Goal: Task Accomplishment & Management: Complete application form

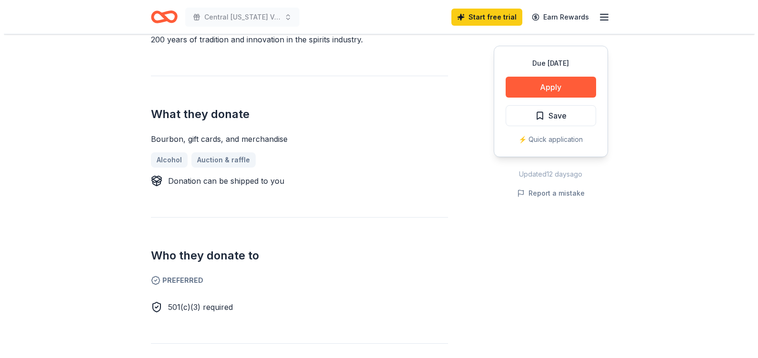
scroll to position [329, 0]
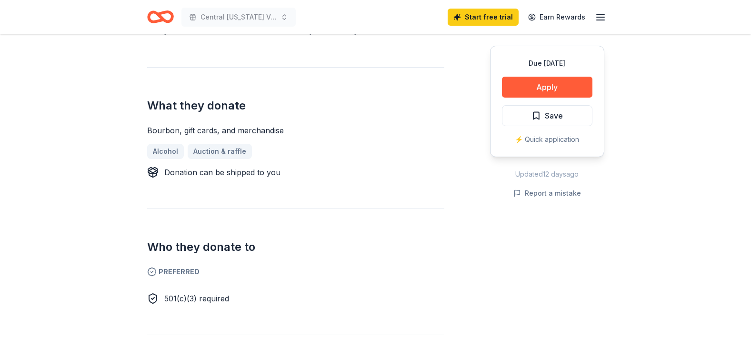
click at [182, 274] on span "Preferred" at bounding box center [295, 271] width 297 height 11
click at [563, 87] on button "Apply" at bounding box center [547, 87] width 90 height 21
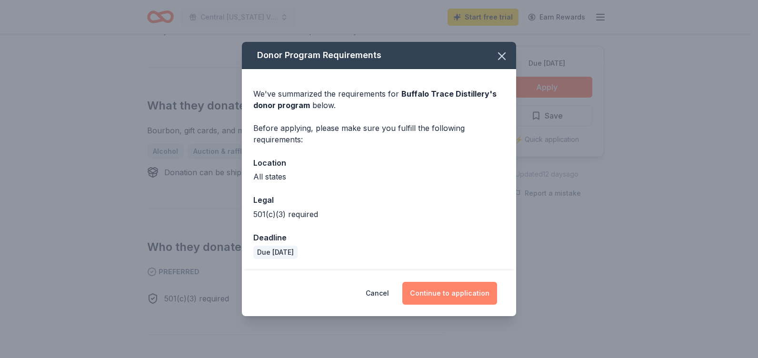
click at [471, 287] on button "Continue to application" at bounding box center [449, 293] width 95 height 23
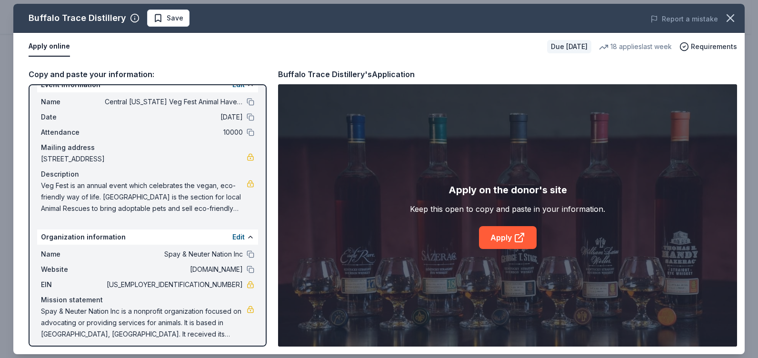
scroll to position [21, 0]
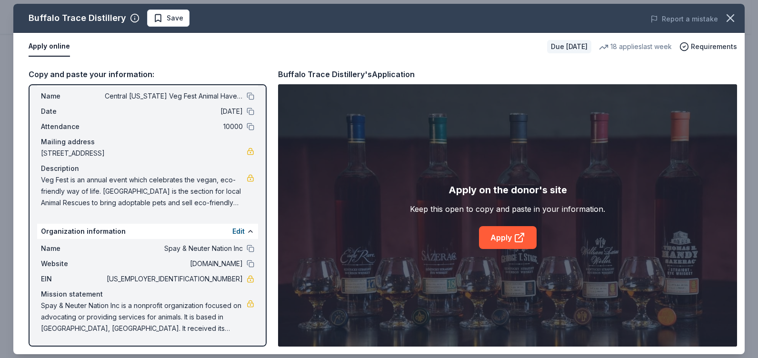
click at [174, 119] on div "Name Central Florida Veg Fest Animal Haven Silent Auction Date 10/25/25 Attenda…" at bounding box center [147, 150] width 221 height 126
click at [46, 51] on button "Apply online" at bounding box center [49, 47] width 41 height 20
click at [49, 48] on button "Apply online" at bounding box center [49, 47] width 41 height 20
click at [502, 242] on link "Apply" at bounding box center [508, 237] width 58 height 23
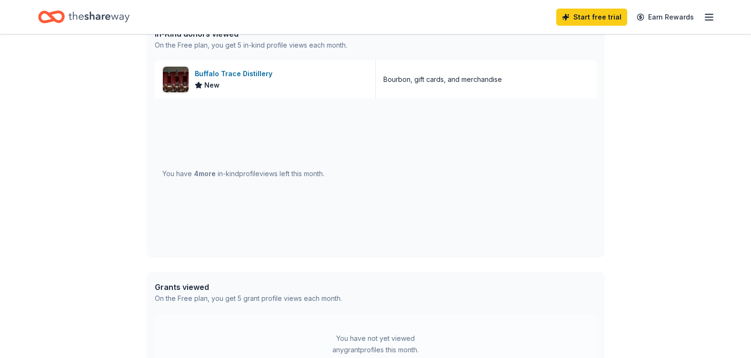
scroll to position [274, 0]
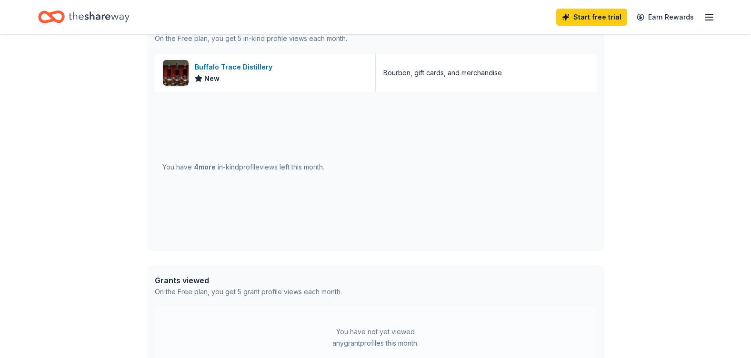
click at [293, 173] on div "You have 4 more in-kind profile views left this month." at bounding box center [376, 167] width 442 height 150
click at [299, 163] on div "You have 4 more in-kind profile views left this month." at bounding box center [243, 166] width 162 height 11
drag, startPoint x: 299, startPoint y: 163, endPoint x: 306, endPoint y: 170, distance: 9.8
click at [306, 170] on div "You have 4 more in-kind profile views left this month." at bounding box center [243, 166] width 162 height 11
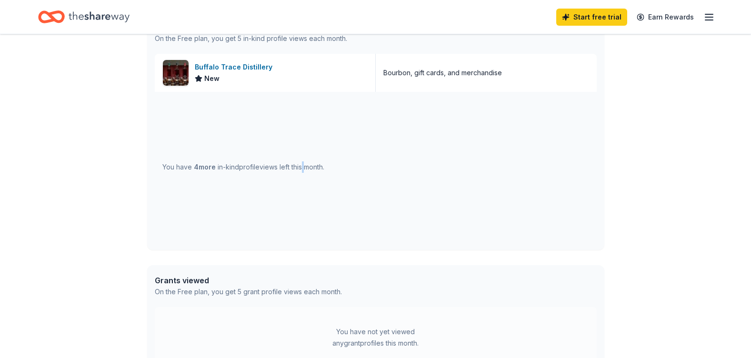
click at [306, 170] on div "You have 4 more in-kind profile views left this month." at bounding box center [243, 166] width 162 height 11
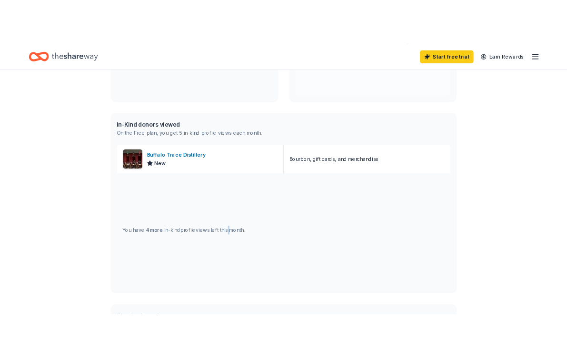
scroll to position [189, 0]
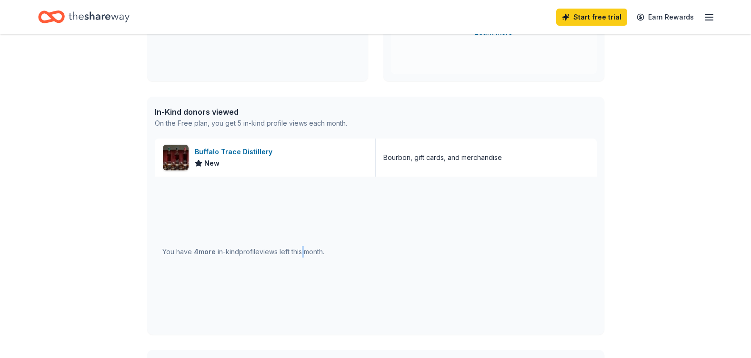
click at [706, 15] on icon "button" at bounding box center [708, 16] width 11 height 11
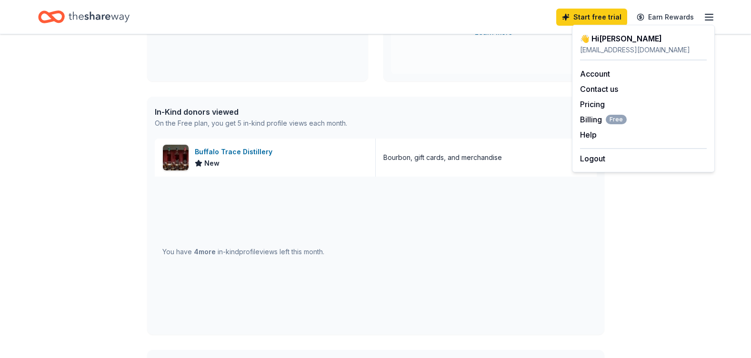
drag, startPoint x: 603, startPoint y: 46, endPoint x: 599, endPoint y: 50, distance: 6.7
click at [599, 50] on div "elainegfiorelli@gmail.com" at bounding box center [643, 49] width 127 height 11
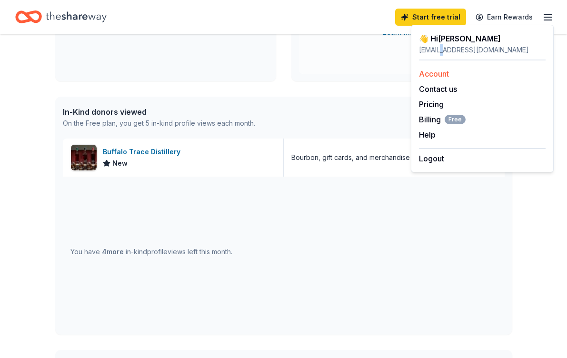
click at [433, 74] on link "Account" at bounding box center [434, 74] width 30 height 10
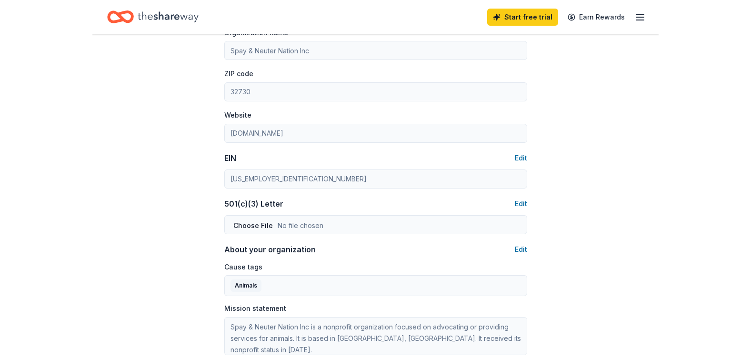
scroll to position [357, 0]
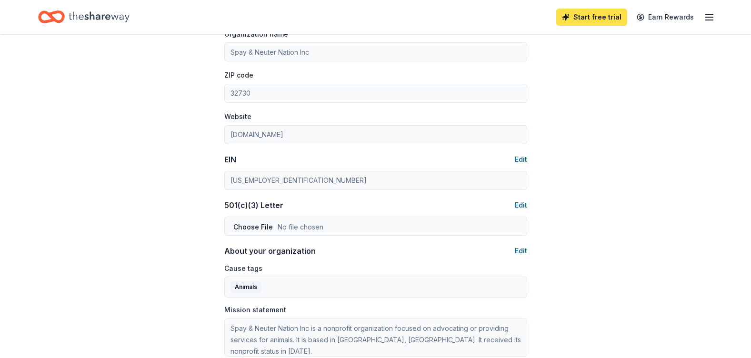
click at [595, 20] on link "Start free trial" at bounding box center [591, 17] width 71 height 17
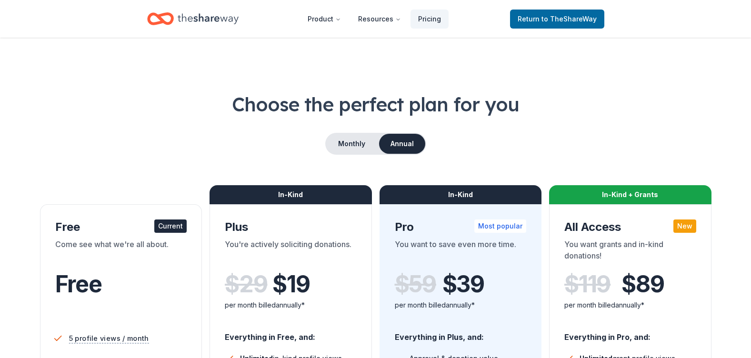
click at [90, 340] on span "5 profile views / month" at bounding box center [109, 338] width 80 height 12
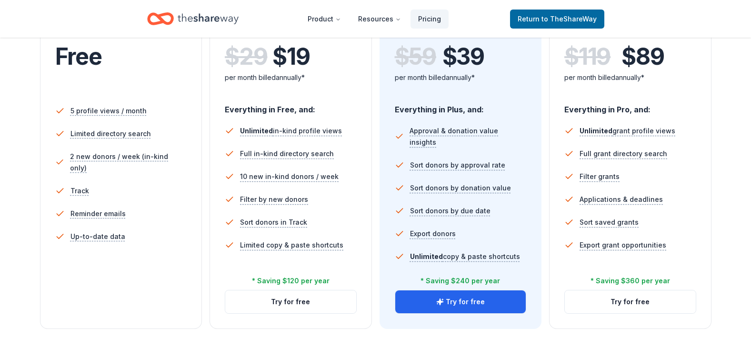
scroll to position [186, 0]
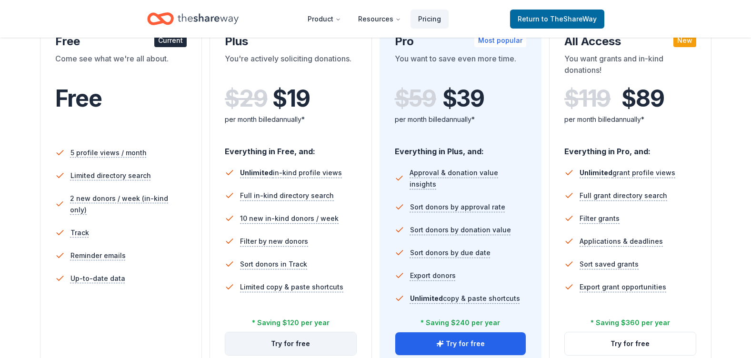
click at [273, 343] on button "Try for free" at bounding box center [290, 343] width 131 height 23
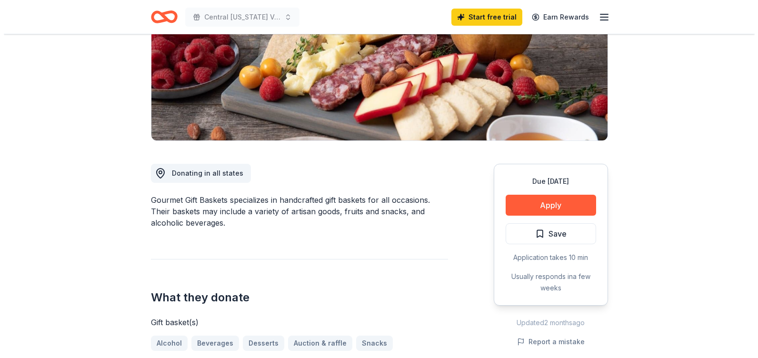
scroll to position [278, 0]
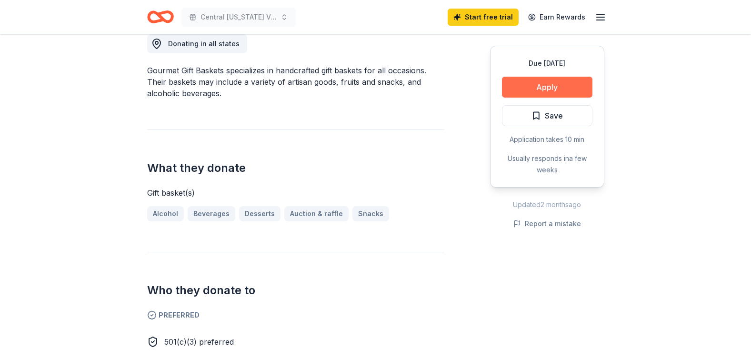
click at [547, 90] on button "Apply" at bounding box center [547, 87] width 90 height 21
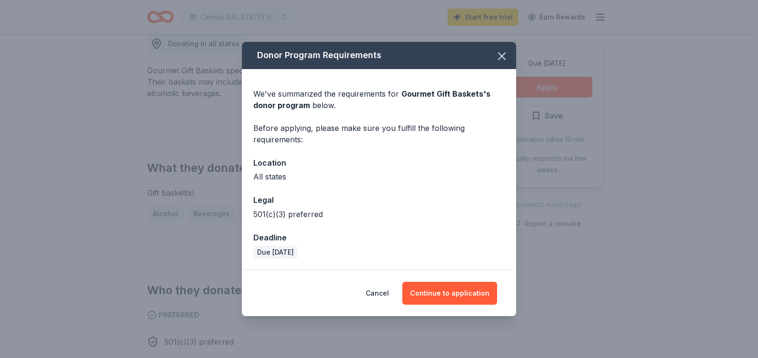
click at [190, 99] on div "Donor Program Requirements We've summarized the requirements for Gourmet Gift B…" at bounding box center [379, 179] width 758 height 358
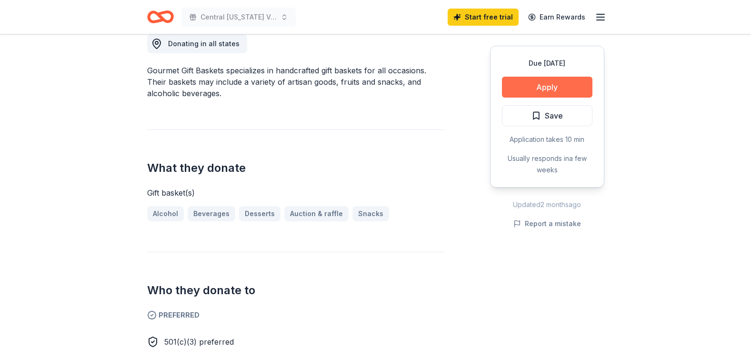
click at [576, 84] on button "Apply" at bounding box center [547, 87] width 90 height 21
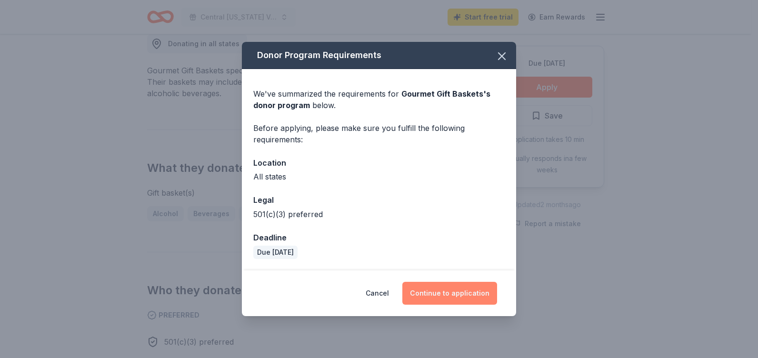
click at [447, 295] on button "Continue to application" at bounding box center [449, 293] width 95 height 23
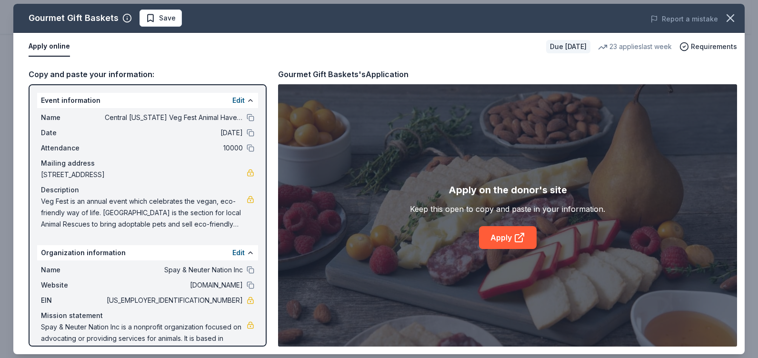
click at [33, 119] on div "Event information Edit Name Central Florida Veg Fest Animal Haven Silent Auctio…" at bounding box center [148, 215] width 238 height 262
click at [43, 103] on div "Event information Edit" at bounding box center [147, 100] width 221 height 15
click at [160, 103] on div "Event information Edit" at bounding box center [147, 100] width 221 height 15
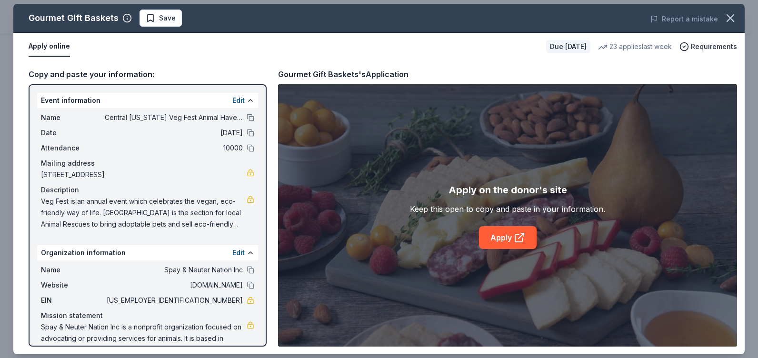
click at [160, 103] on div "Event information Edit" at bounding box center [147, 100] width 221 height 15
click at [523, 237] on icon at bounding box center [519, 237] width 11 height 11
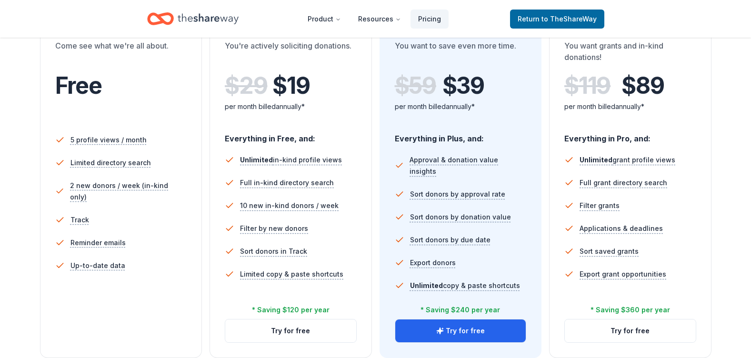
scroll to position [230, 0]
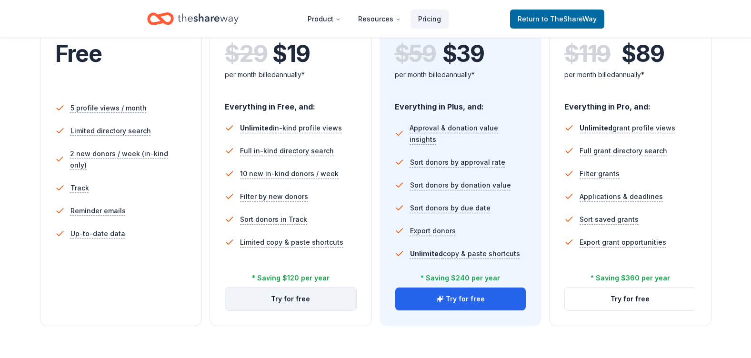
click at [298, 300] on button "Try for free" at bounding box center [290, 299] width 131 height 23
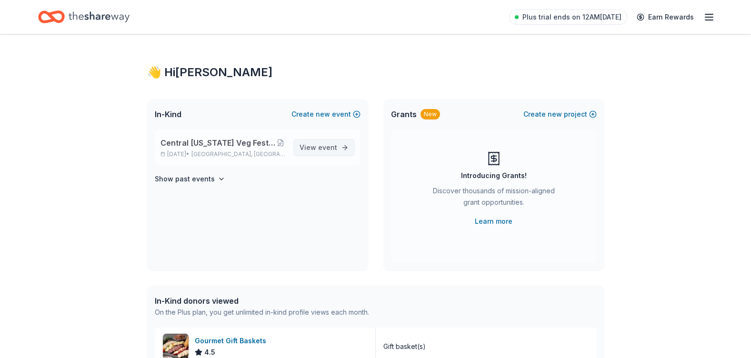
click at [345, 147] on link "View event" at bounding box center [323, 147] width 61 height 17
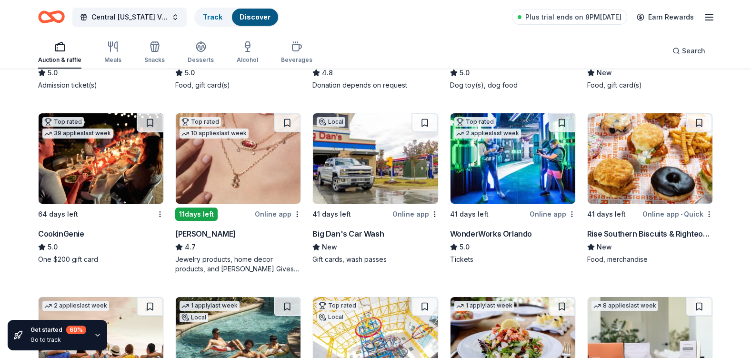
scroll to position [260, 0]
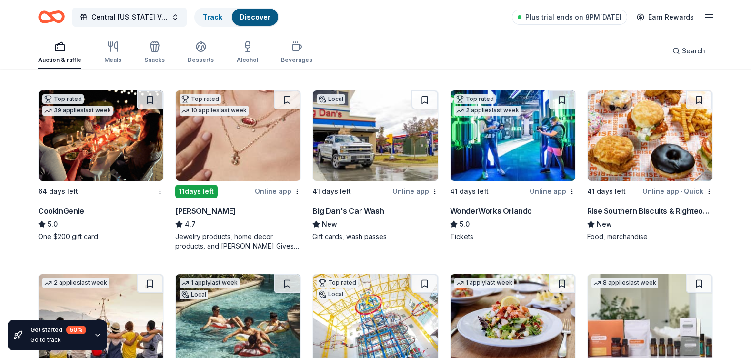
click at [485, 210] on div "WonderWorks Orlando" at bounding box center [491, 210] width 82 height 11
click at [493, 213] on div "WonderWorks Orlando" at bounding box center [491, 210] width 82 height 11
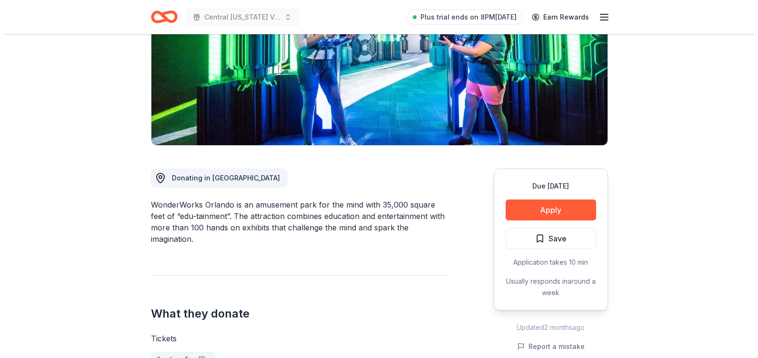
scroll to position [161, 0]
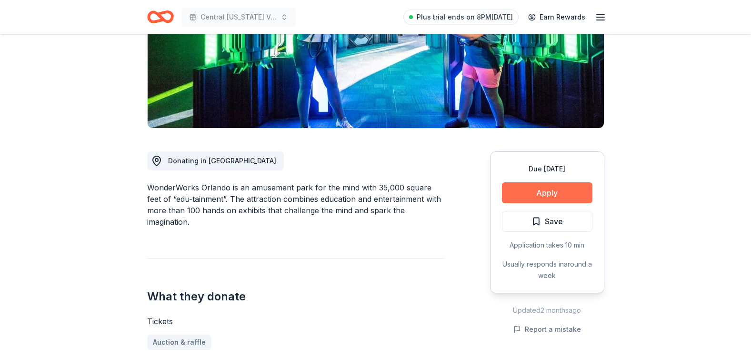
click at [538, 196] on button "Apply" at bounding box center [547, 192] width 90 height 21
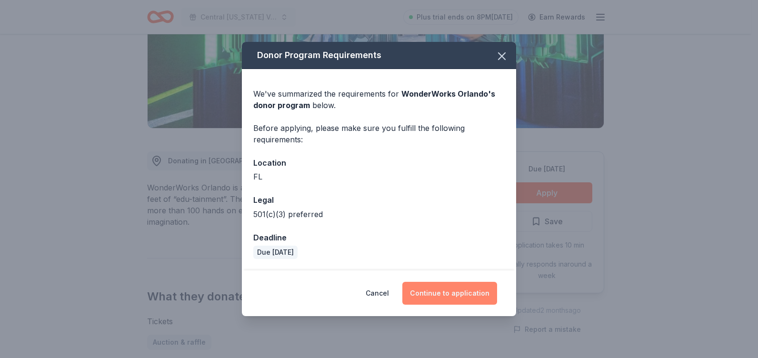
click at [446, 295] on button "Continue to application" at bounding box center [449, 293] width 95 height 23
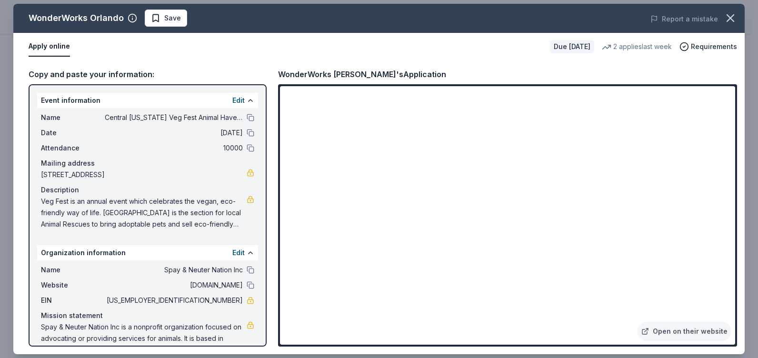
click at [30, 112] on div "Event information Edit Name Central Florida Veg Fest Animal Haven Silent Auctio…" at bounding box center [148, 215] width 238 height 262
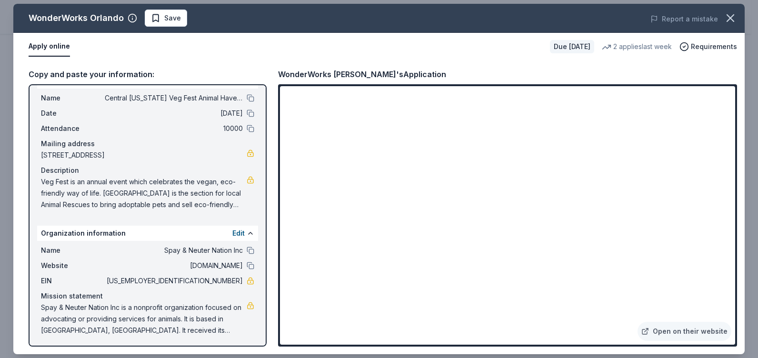
scroll to position [21, 0]
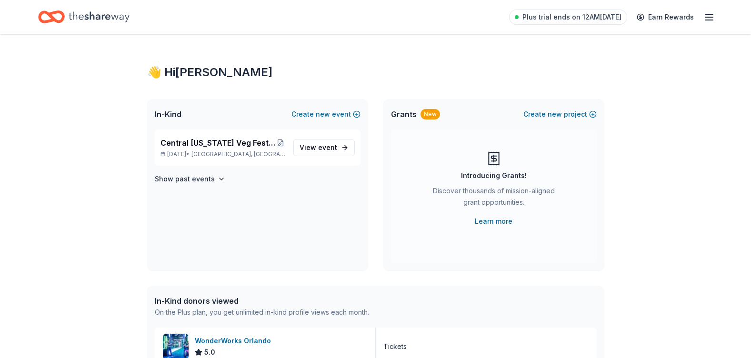
click at [708, 13] on icon "button" at bounding box center [708, 16] width 11 height 11
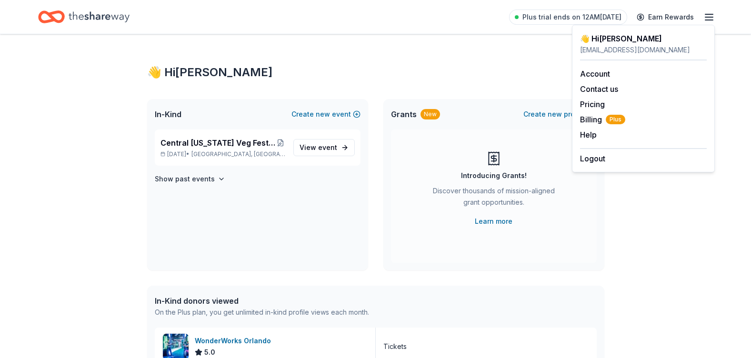
click at [358, 19] on div "Plus trial ends on 12AM[DATE] Earn Rewards" at bounding box center [375, 17] width 675 height 22
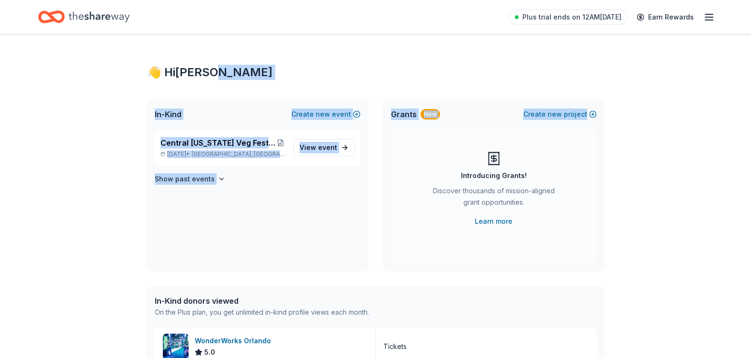
click at [735, 77] on div "👋 Hi [PERSON_NAME] In-Kind Create new event Central [US_STATE] Veg Fest Animal …" at bounding box center [375, 329] width 751 height 591
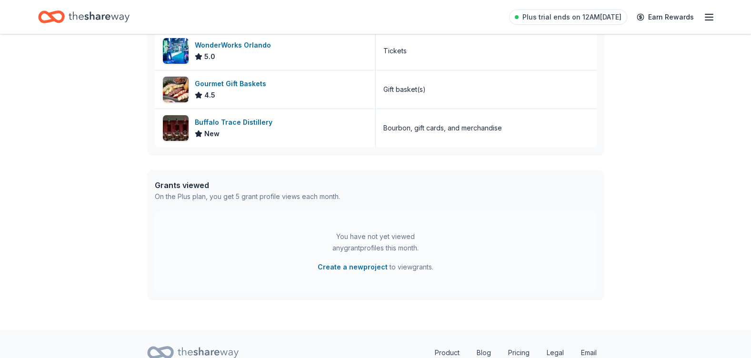
scroll to position [265, 0]
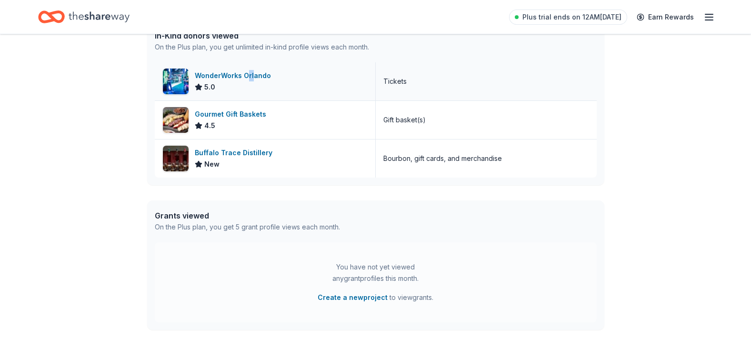
click at [250, 79] on div "WonderWorks Orlando" at bounding box center [235, 75] width 80 height 11
click at [219, 72] on div "WonderWorks Orlando" at bounding box center [235, 75] width 80 height 11
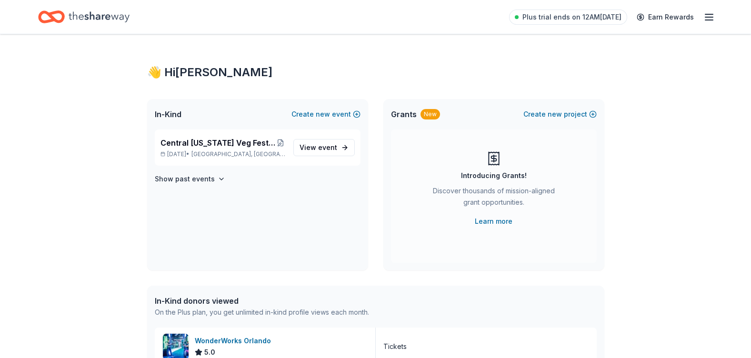
click at [710, 14] on line "button" at bounding box center [709, 14] width 8 height 0
click at [530, 66] on div "👋 Hi [PERSON_NAME]" at bounding box center [375, 72] width 457 height 15
click at [592, 14] on span "Plus trial ends on 12AM[DATE]" at bounding box center [571, 16] width 99 height 11
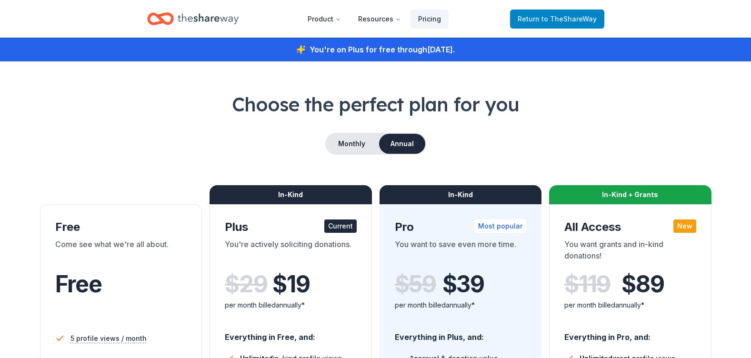
click at [560, 26] on link "Return to TheShareWay" at bounding box center [557, 19] width 94 height 19
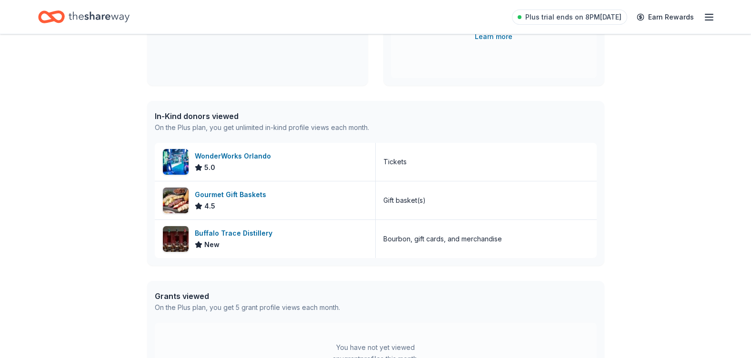
scroll to position [150, 0]
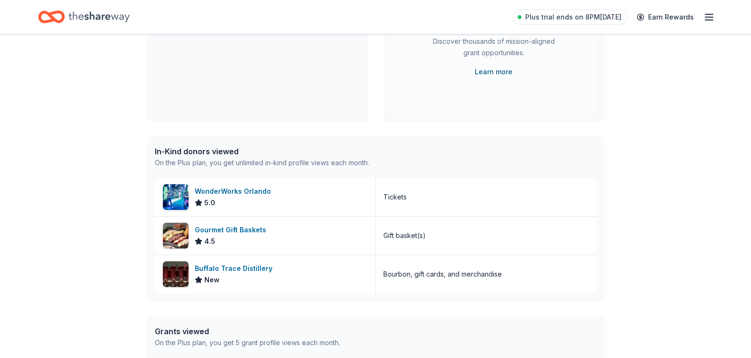
click at [501, 71] on link "Learn more" at bounding box center [494, 71] width 38 height 11
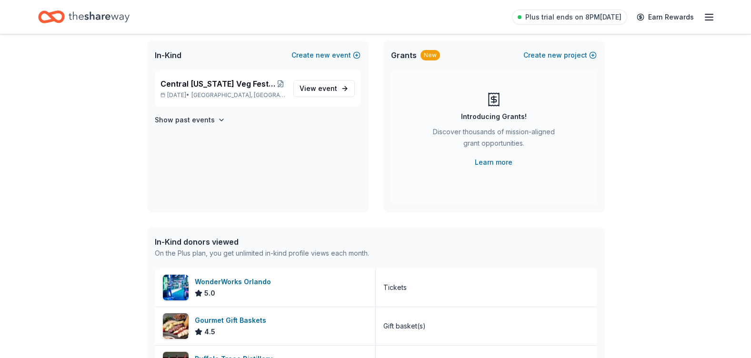
scroll to position [57, 0]
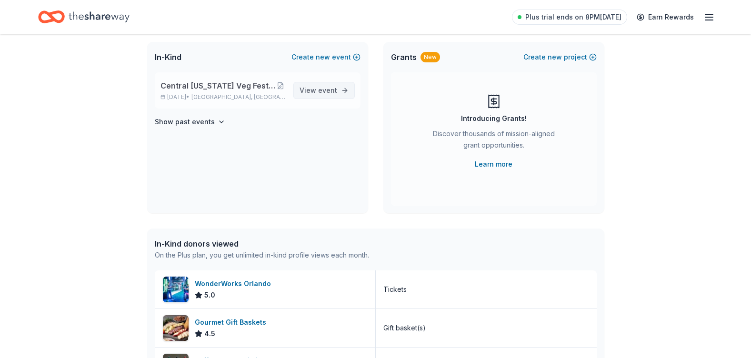
click at [313, 90] on span "View event" at bounding box center [319, 90] width 38 height 11
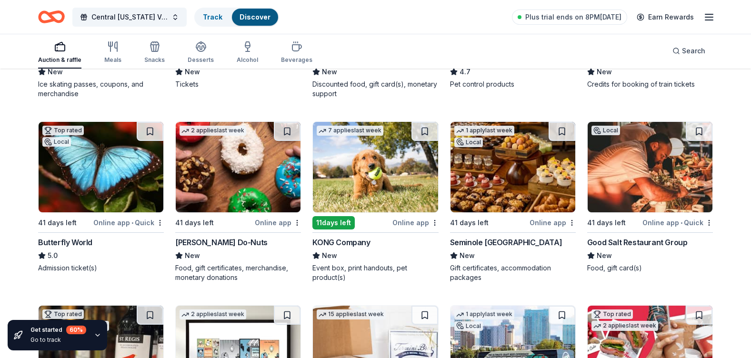
scroll to position [828, 0]
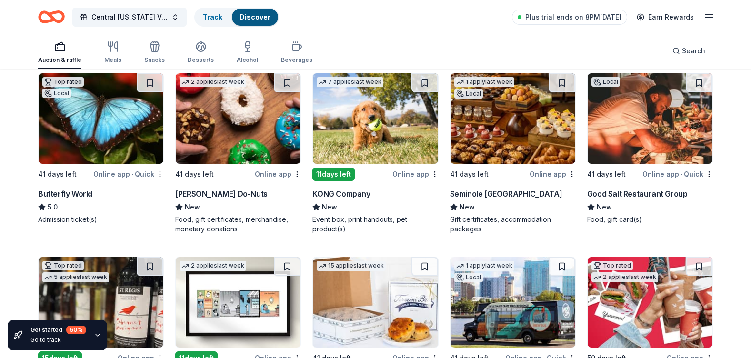
click at [70, 192] on div "Butterfly World" at bounding box center [65, 193] width 54 height 11
click at [188, 193] on div "Shipley Do-Nuts" at bounding box center [221, 193] width 92 height 11
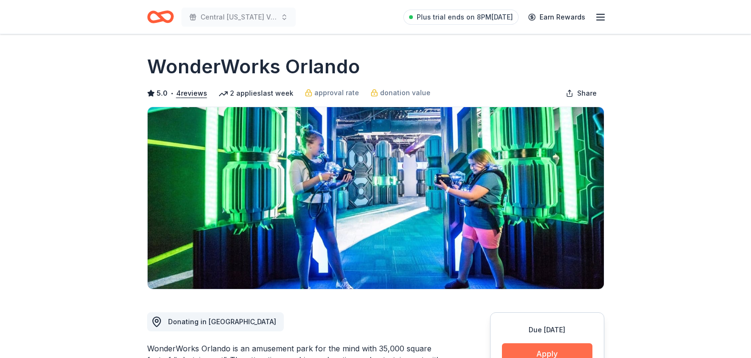
click at [542, 345] on button "Apply" at bounding box center [547, 353] width 90 height 21
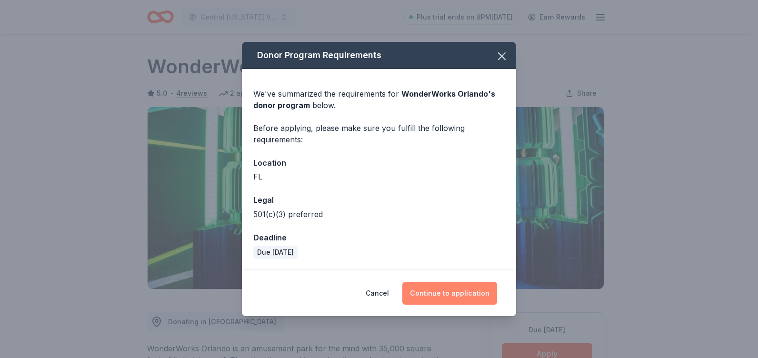
click at [464, 290] on button "Continue to application" at bounding box center [449, 293] width 95 height 23
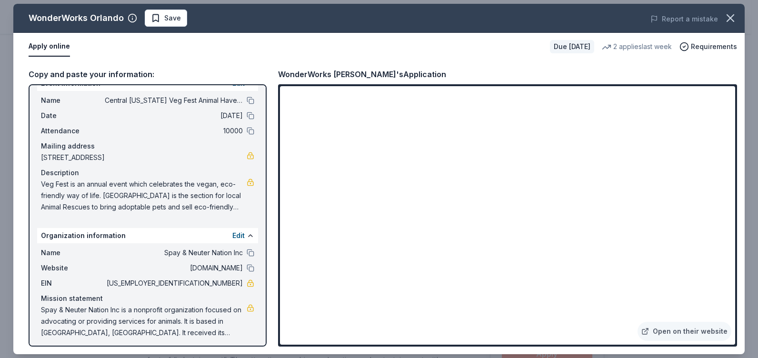
scroll to position [21, 0]
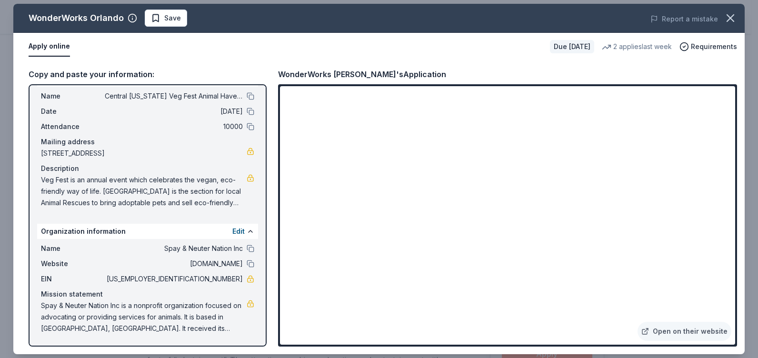
drag, startPoint x: 34, startPoint y: 305, endPoint x: 150, endPoint y: 312, distance: 115.9
click at [150, 312] on div "Event information Edit Name Central [US_STATE] Veg Fest Animal Haven Silent Auc…" at bounding box center [148, 215] width 238 height 262
click at [134, 222] on div "Event information Edit Name Central [US_STATE] Veg Fest Animal Haven Silent Auc…" at bounding box center [148, 215] width 238 height 262
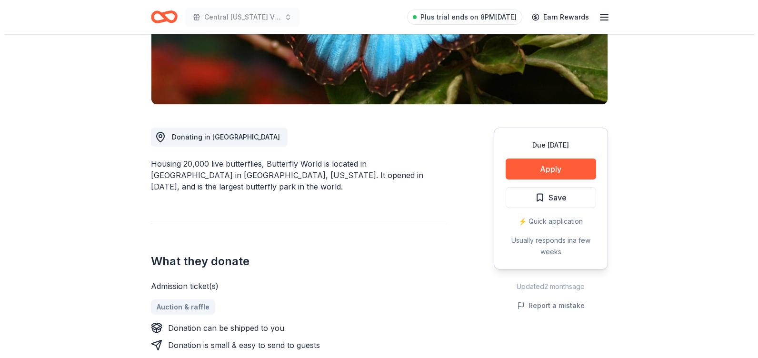
scroll to position [196, 0]
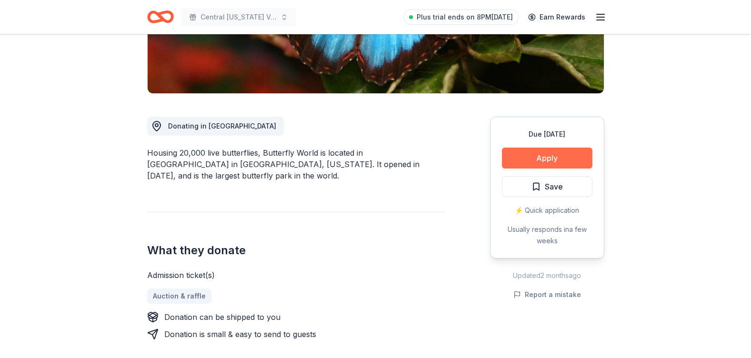
click at [530, 160] on button "Apply" at bounding box center [547, 158] width 90 height 21
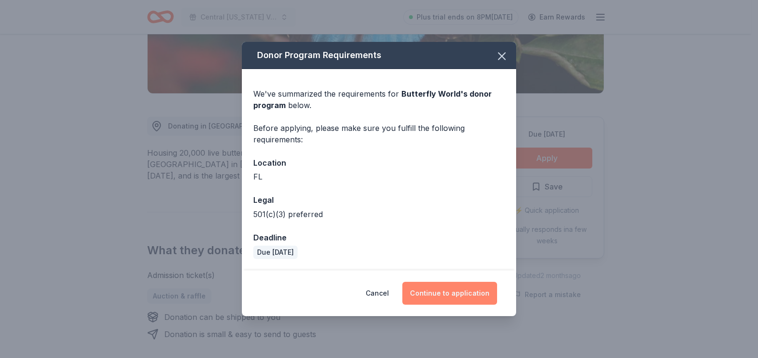
click at [445, 290] on button "Continue to application" at bounding box center [449, 293] width 95 height 23
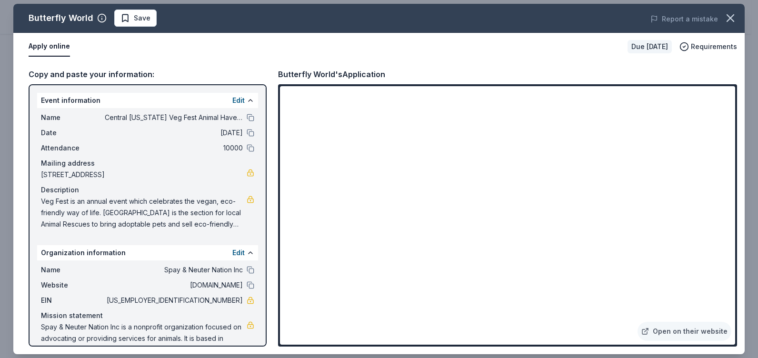
scroll to position [2, 0]
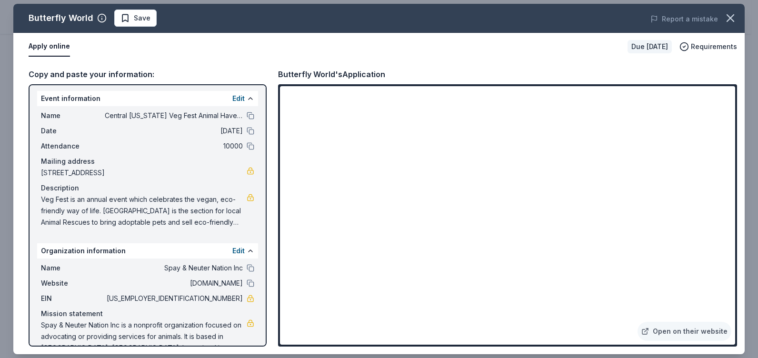
click at [146, 150] on span "10000" at bounding box center [174, 145] width 138 height 11
click at [106, 186] on div "Description" at bounding box center [147, 187] width 213 height 11
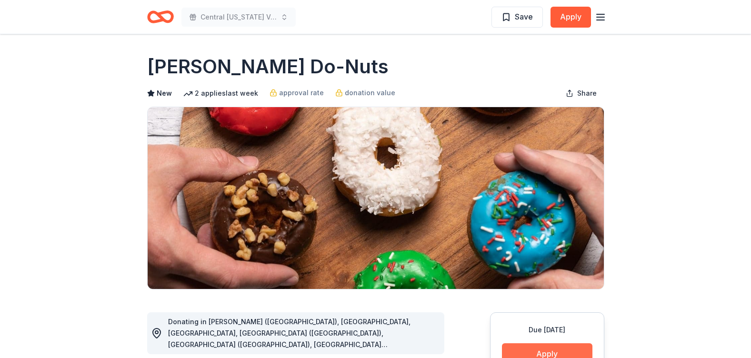
click at [556, 343] on button "Apply" at bounding box center [547, 353] width 90 height 21
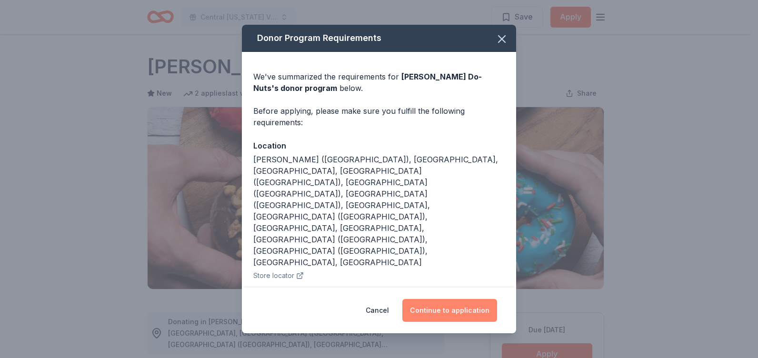
click at [432, 307] on button "Continue to application" at bounding box center [449, 310] width 95 height 23
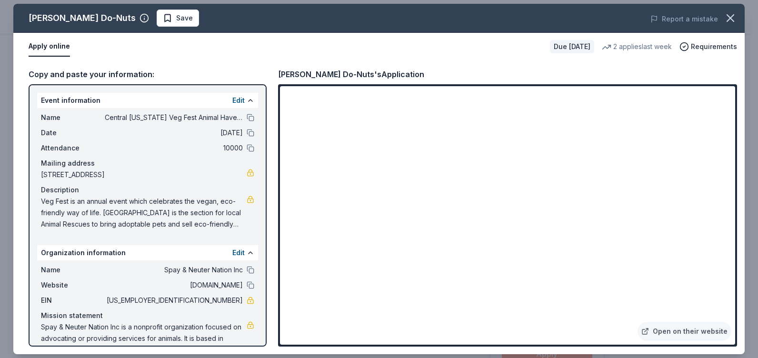
drag, startPoint x: 736, startPoint y: 185, endPoint x: 644, endPoint y: 340, distance: 180.0
click at [145, 164] on div "Copy and paste your information: Event information Edit Name Central Florida Ve…" at bounding box center [378, 207] width 731 height 294
drag, startPoint x: 735, startPoint y: 220, endPoint x: 735, endPoint y: 248, distance: 27.6
click at [736, 251] on div "Open on their website" at bounding box center [507, 215] width 459 height 262
click at [690, 331] on link "Open on their website" at bounding box center [685, 331] width 94 height 19
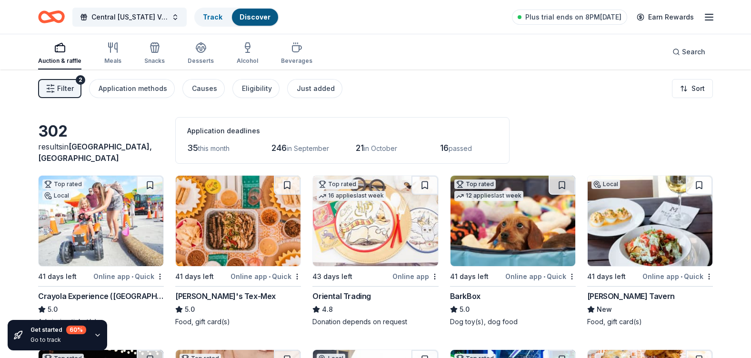
drag, startPoint x: 743, startPoint y: 65, endPoint x: 742, endPoint y: 78, distance: 12.4
click at [742, 78] on div "Filter 2 Application methods Causes Eligibility Just added Sort" at bounding box center [375, 89] width 751 height 38
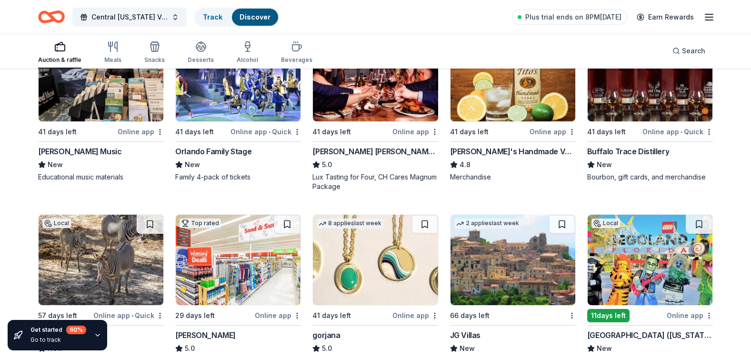
scroll to position [2232, 0]
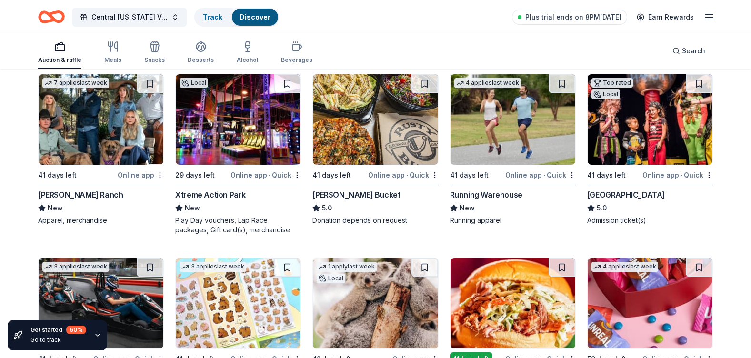
scroll to position [3452, 0]
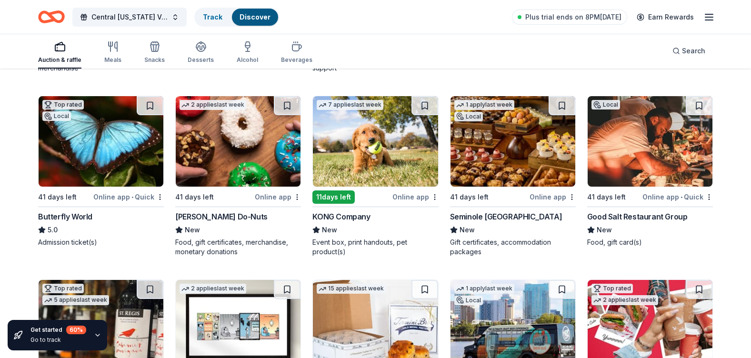
scroll to position [898, 0]
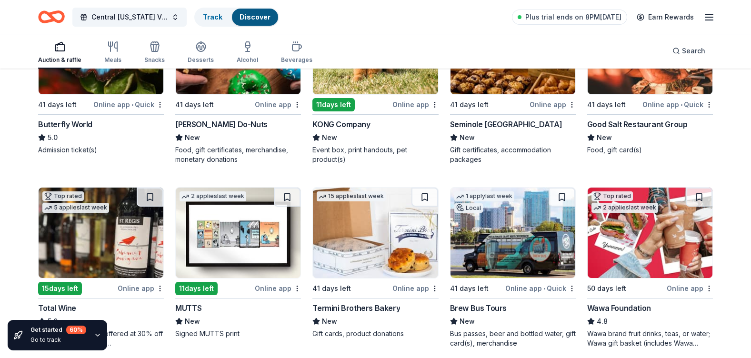
drag, startPoint x: 753, startPoint y: 75, endPoint x: 659, endPoint y: 243, distance: 192.7
click at [659, 243] on img at bounding box center [650, 233] width 125 height 90
click at [212, 16] on link "Track" at bounding box center [213, 17] width 20 height 8
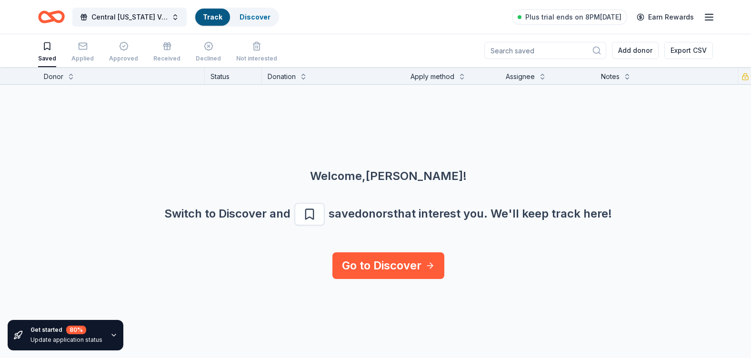
scroll to position [0, 0]
click at [240, 19] on link "Discover" at bounding box center [255, 17] width 31 height 8
click at [246, 15] on link "Discover" at bounding box center [255, 17] width 31 height 8
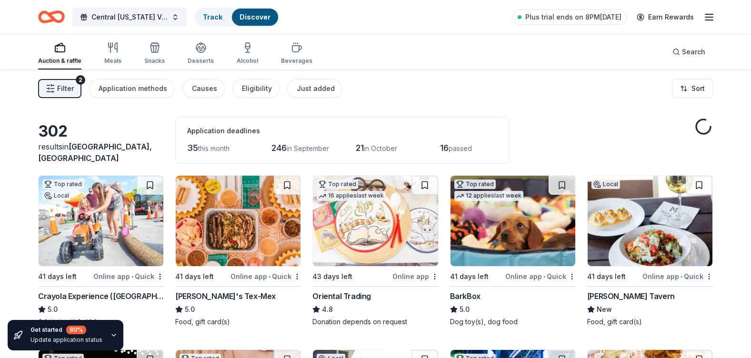
scroll to position [90, 0]
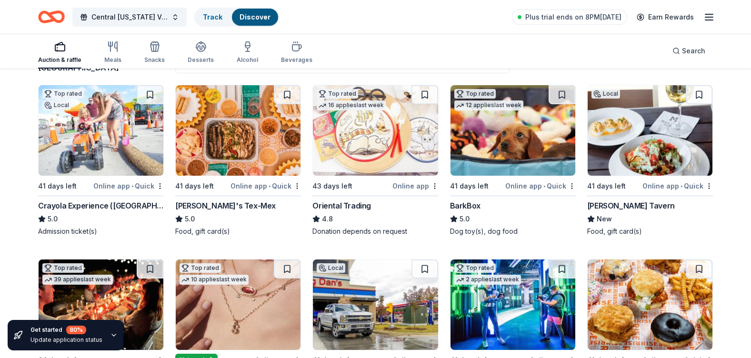
drag, startPoint x: 749, startPoint y: 38, endPoint x: 750, endPoint y: 51, distance: 13.5
drag, startPoint x: 747, startPoint y: 48, endPoint x: 742, endPoint y: 60, distance: 13.0
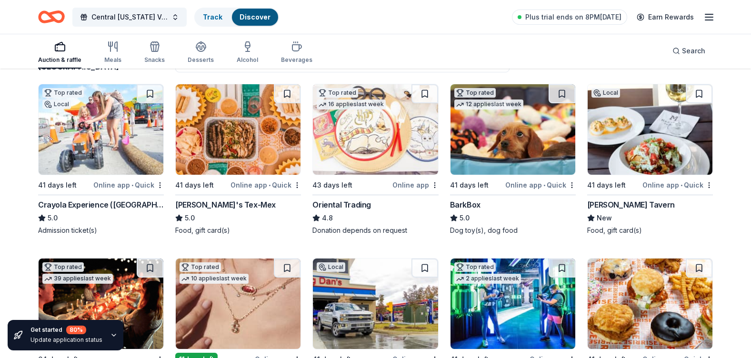
drag, startPoint x: 749, startPoint y: 50, endPoint x: 746, endPoint y: 60, distance: 11.3
click at [747, 62] on div "Auction & raffle Meals Snacks Desserts Alcohol Beverages Search" at bounding box center [375, 50] width 751 height 35
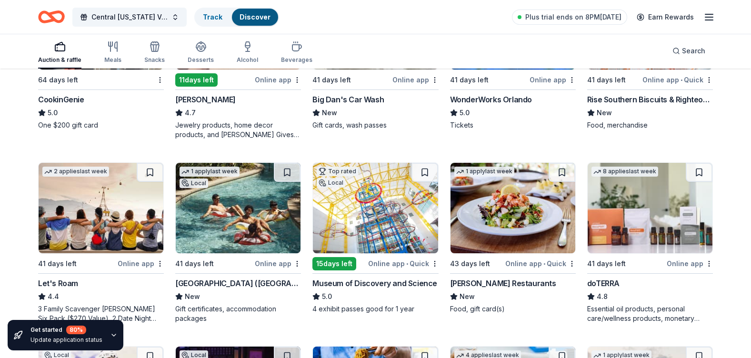
scroll to position [403, 0]
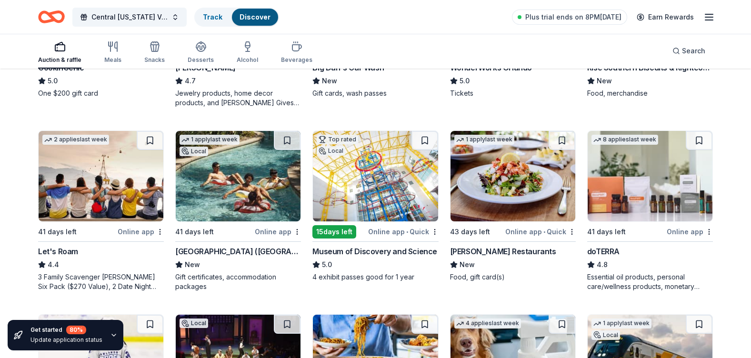
drag, startPoint x: 753, startPoint y: 353, endPoint x: 548, endPoint y: 281, distance: 217.9
click at [548, 281] on div "Food, gift card(s)" at bounding box center [513, 277] width 126 height 10
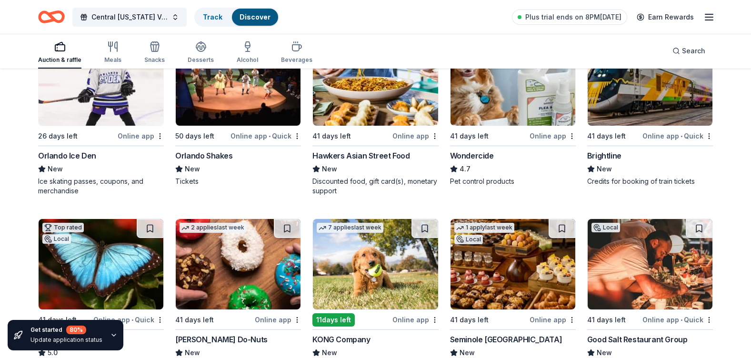
scroll to position [856, 0]
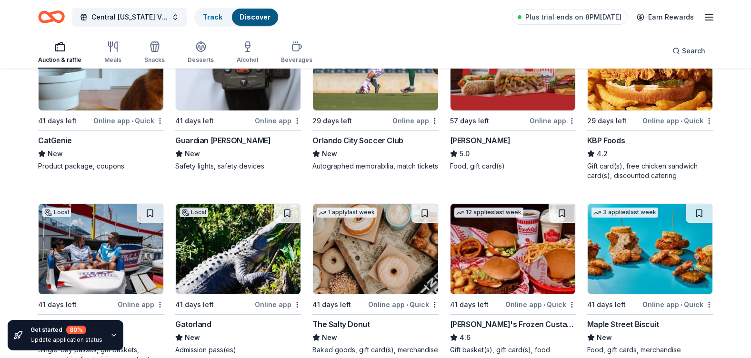
scroll to position [1370, 0]
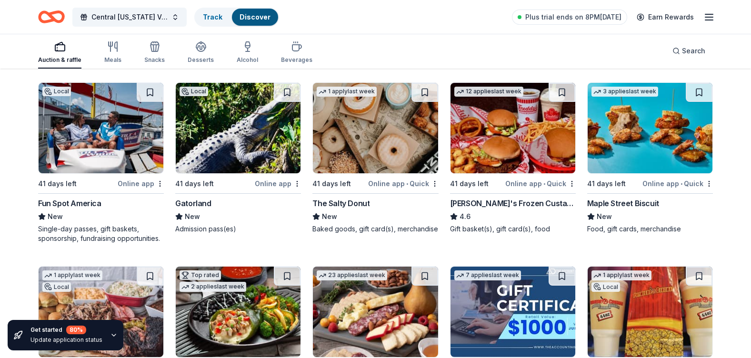
click at [68, 201] on div "Fun Spot America" at bounding box center [69, 203] width 63 height 11
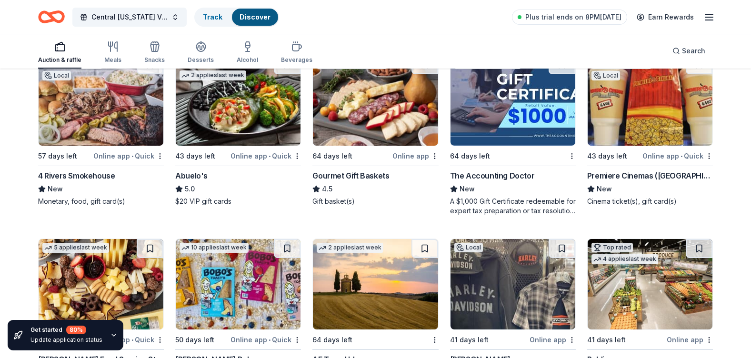
scroll to position [1619, 0]
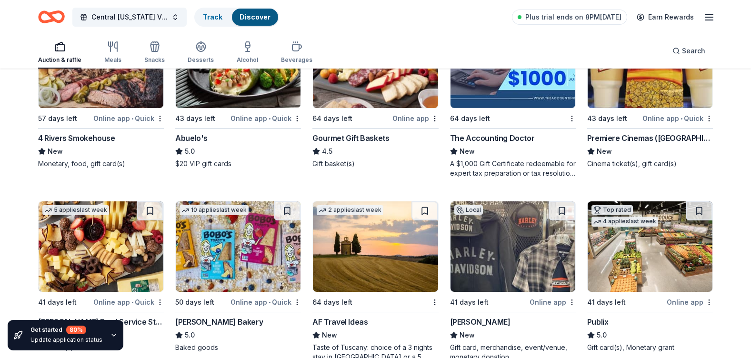
click at [200, 319] on div "Bobo's Bakery" at bounding box center [219, 321] width 88 height 11
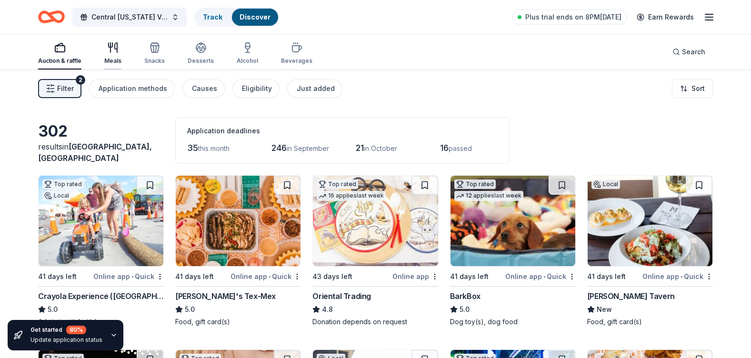
click at [115, 47] on icon "button" at bounding box center [112, 47] width 11 height 11
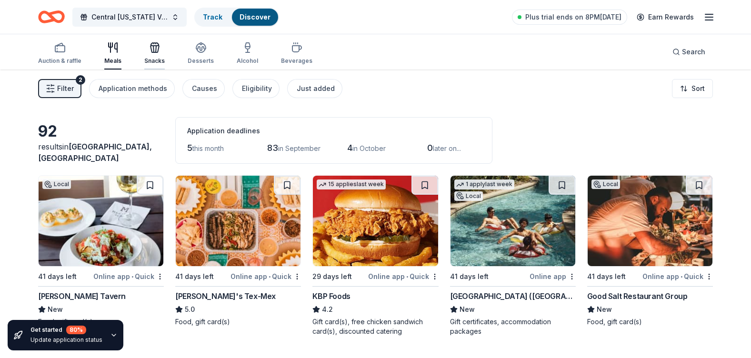
click at [153, 47] on icon "button" at bounding box center [153, 49] width 0 height 7
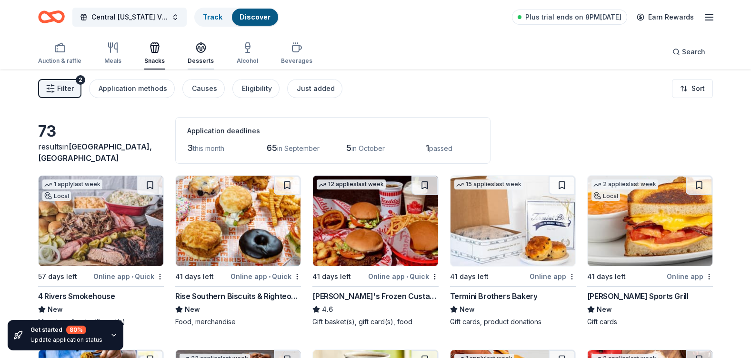
click at [197, 44] on icon "button" at bounding box center [200, 47] width 11 height 11
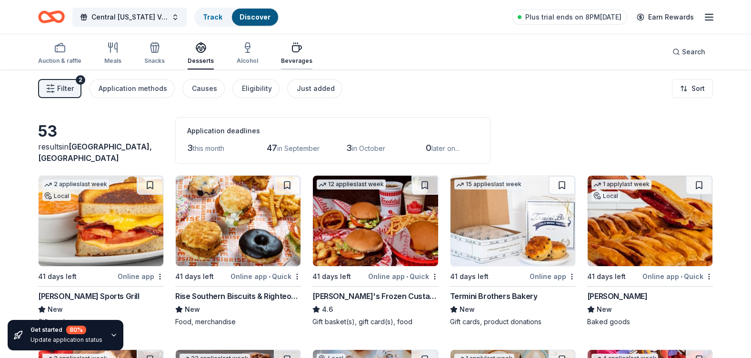
click at [293, 50] on icon "button" at bounding box center [296, 47] width 11 height 11
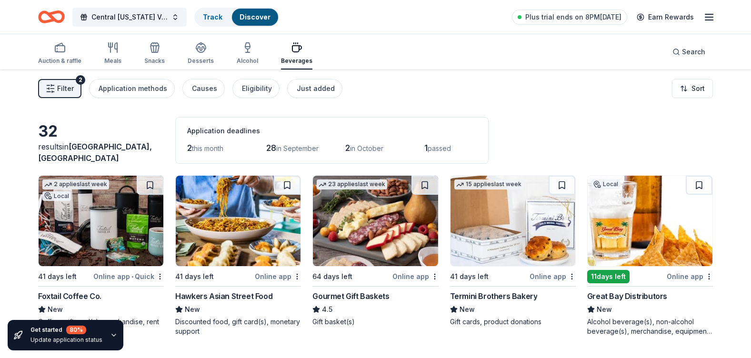
click at [204, 299] on div "Hawkers Asian Street Food" at bounding box center [223, 295] width 97 height 11
click at [86, 299] on div "Foxtail Coffee Co." at bounding box center [69, 295] width 63 height 11
click at [156, 20] on span "Central [US_STATE] Veg Fest Animal Haven Silent Auction" at bounding box center [129, 16] width 76 height 11
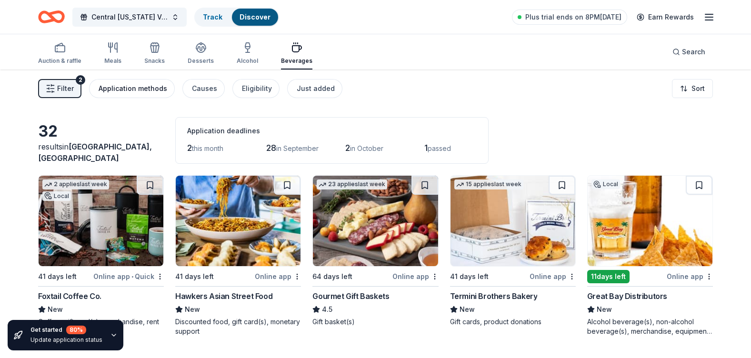
click at [112, 89] on div "Application methods" at bounding box center [133, 88] width 69 height 11
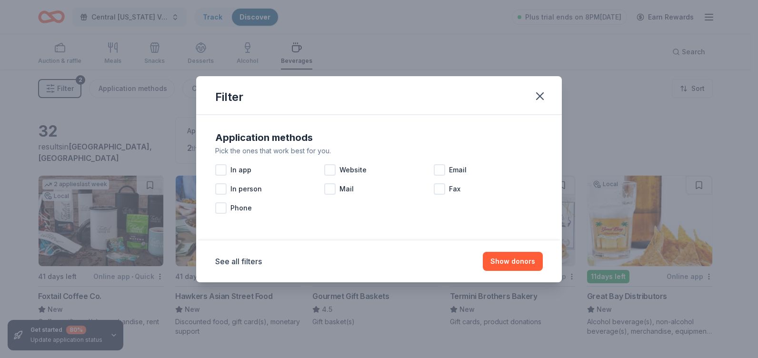
click at [171, 83] on div "Filter Application methods Pick the ones that work best for you. In app Website…" at bounding box center [379, 179] width 758 height 358
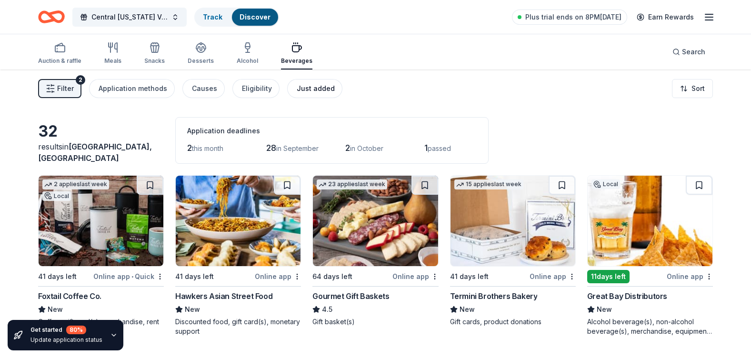
click at [300, 87] on div "Just added" at bounding box center [316, 88] width 38 height 11
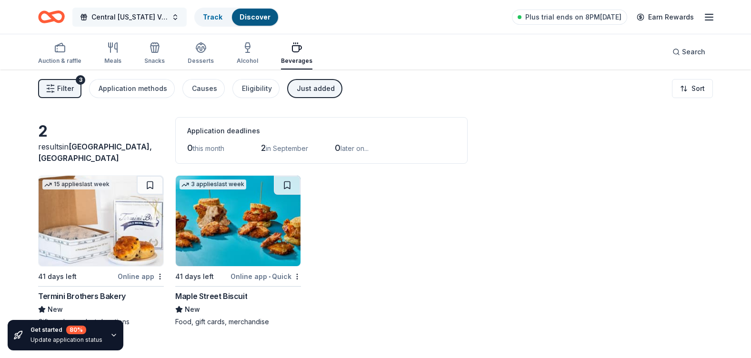
click at [107, 23] on button "Central [US_STATE] Veg Fest Animal Haven Silent Auction" at bounding box center [129, 17] width 114 height 19
click at [120, 16] on span "Central [US_STATE] Veg Fest Animal Haven Silent Auction" at bounding box center [129, 16] width 76 height 11
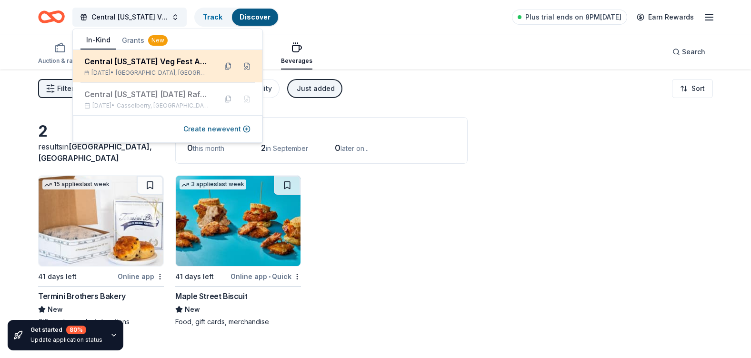
click at [157, 66] on div "Central [US_STATE] Veg Fest Animal Haven Silent Auction" at bounding box center [146, 61] width 125 height 11
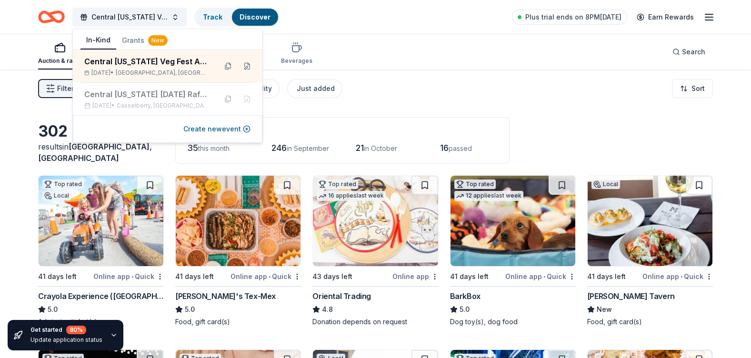
scroll to position [313, 0]
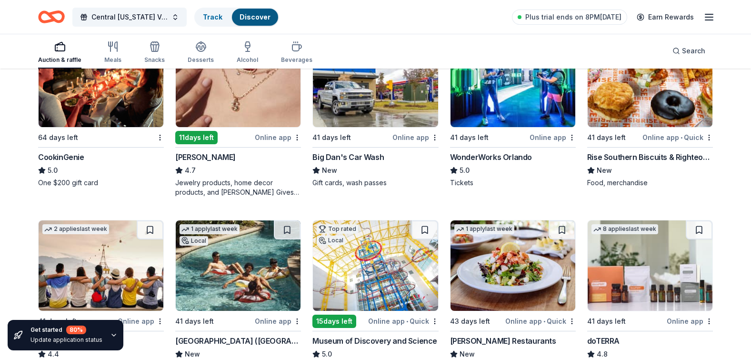
click at [201, 159] on div "[PERSON_NAME]" at bounding box center [205, 156] width 60 height 11
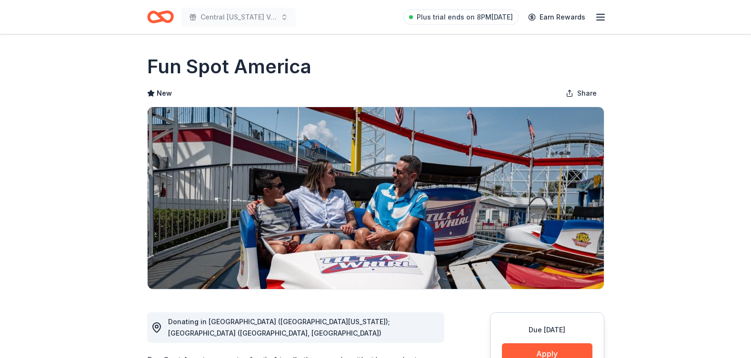
scroll to position [53, 0]
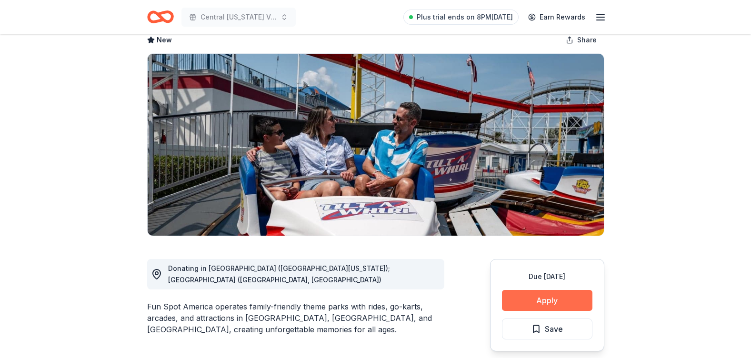
click at [515, 306] on button "Apply" at bounding box center [547, 300] width 90 height 21
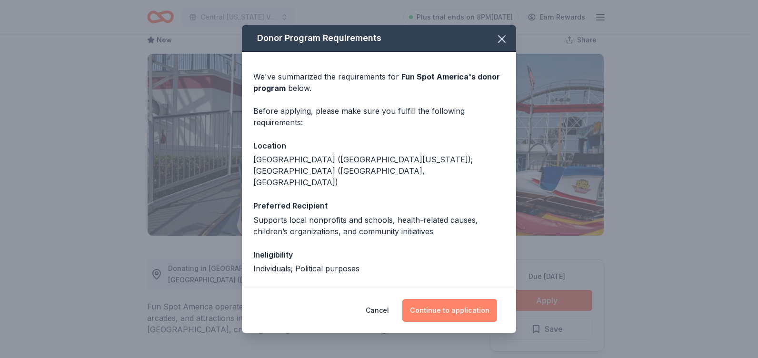
click at [455, 316] on button "Continue to application" at bounding box center [449, 310] width 95 height 23
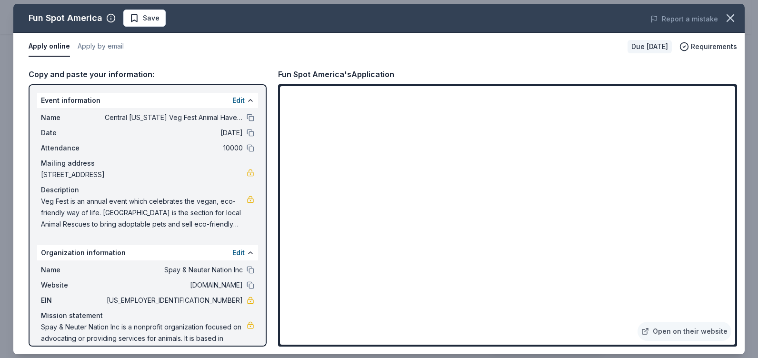
click at [736, 164] on div "Open on their website" at bounding box center [507, 215] width 459 height 262
click at [732, 22] on icon "button" at bounding box center [730, 17] width 13 height 13
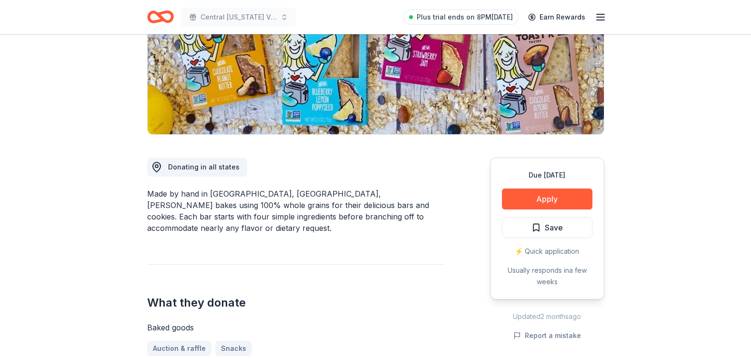
scroll to position [163, 0]
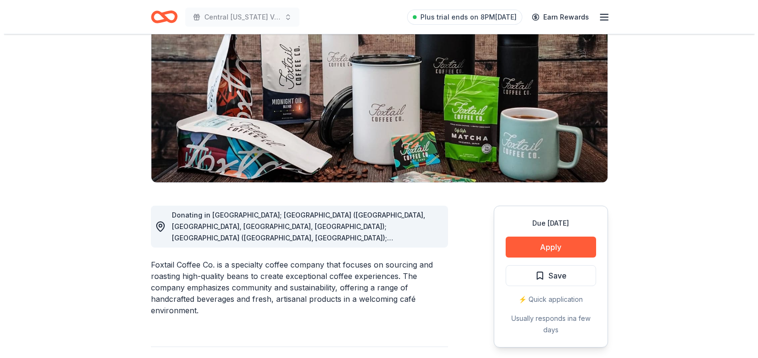
scroll to position [124, 0]
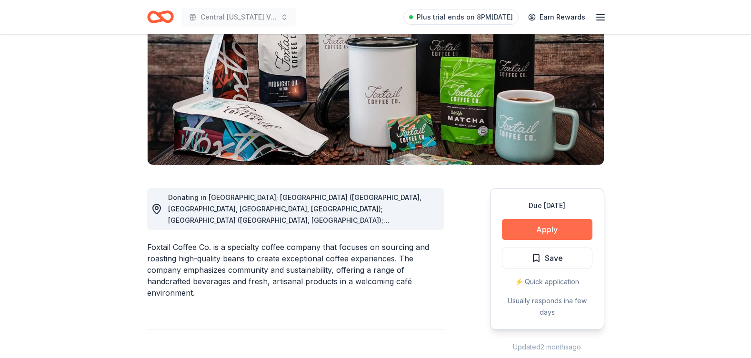
click at [547, 225] on button "Apply" at bounding box center [547, 229] width 90 height 21
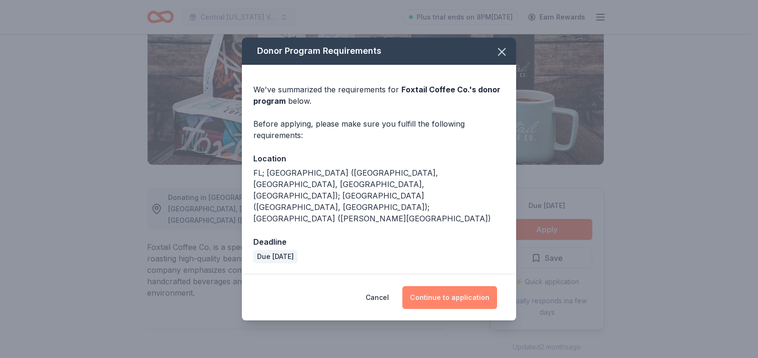
click at [432, 288] on button "Continue to application" at bounding box center [449, 297] width 95 height 23
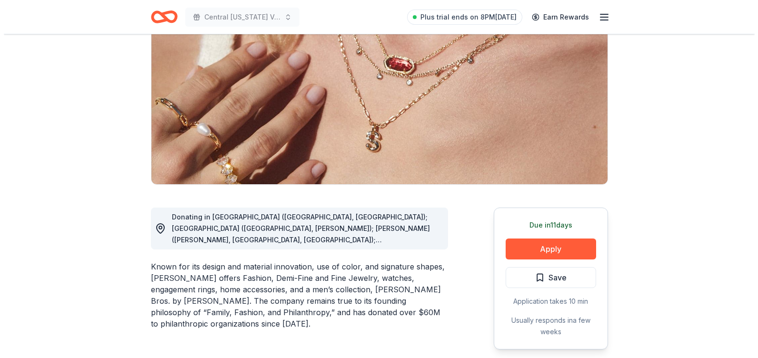
scroll to position [173, 0]
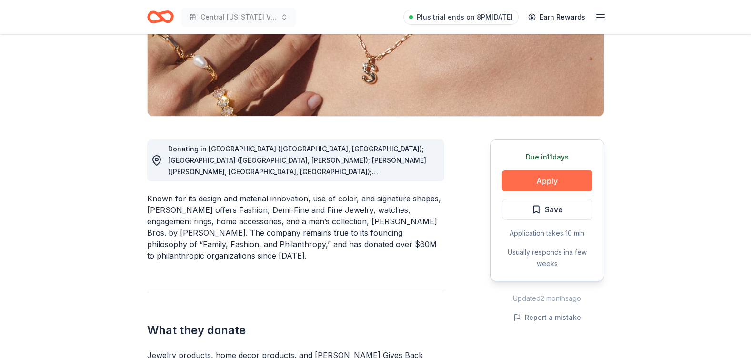
click at [555, 174] on button "Apply" at bounding box center [547, 180] width 90 height 21
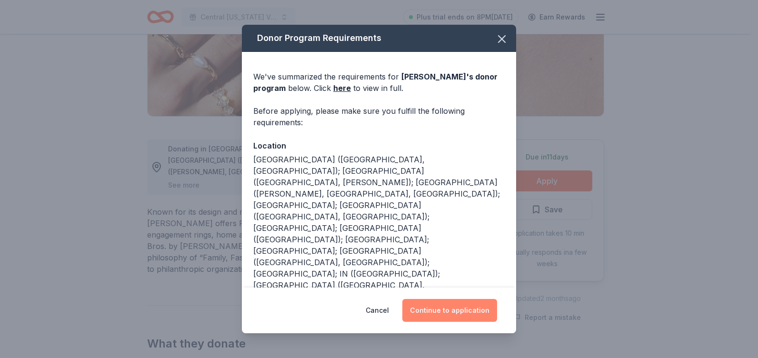
click at [480, 303] on button "Continue to application" at bounding box center [449, 310] width 95 height 23
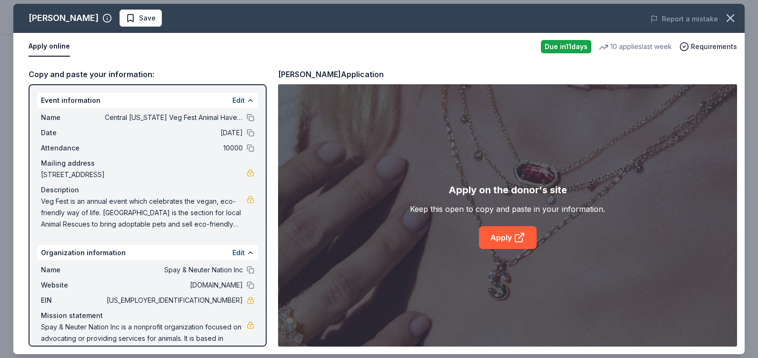
scroll to position [21, 0]
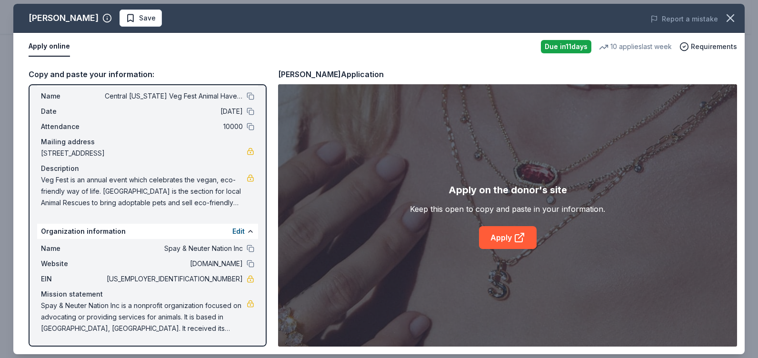
drag, startPoint x: 42, startPoint y: 307, endPoint x: 135, endPoint y: 318, distance: 93.5
click at [135, 318] on span "Spay & Neuter Nation Inc is a nonprofit organization focused on advocating or p…" at bounding box center [144, 317] width 206 height 34
drag, startPoint x: 43, startPoint y: 301, endPoint x: 167, endPoint y: 340, distance: 129.8
click at [167, 340] on div "Event information Edit Name Central [US_STATE] Veg Fest Animal Haven Silent Auc…" at bounding box center [148, 215] width 238 height 262
click at [199, 327] on span "Spay & Neuter Nation Inc is a nonprofit organization focused on advocating or p…" at bounding box center [144, 317] width 206 height 34
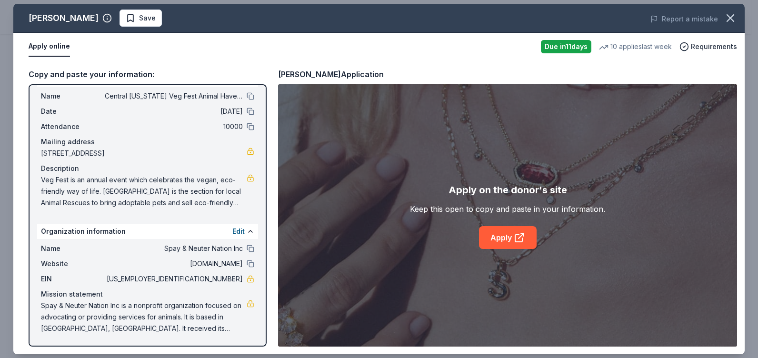
click at [233, 205] on span "Veg Fest is an annual event which celebrates the vegan, eco-friendly way of lif…" at bounding box center [144, 191] width 206 height 34
click at [520, 239] on icon at bounding box center [519, 237] width 11 height 11
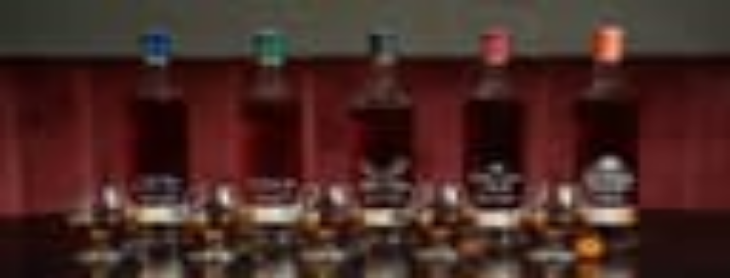
click at [39, 133] on span "event" at bounding box center [30, 129] width 17 height 8
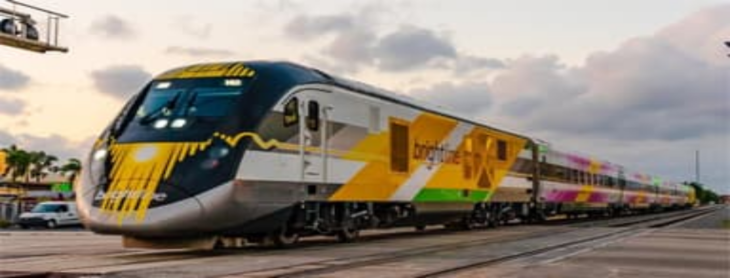
scroll to position [676, 0]
